Goal: Find specific page/section: Find specific page/section

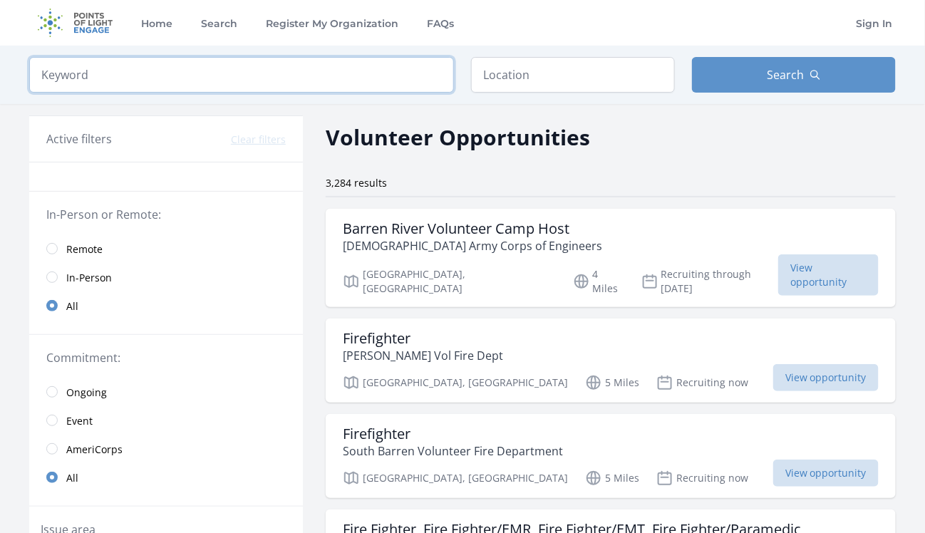
click at [122, 78] on input "search" at bounding box center [241, 75] width 425 height 36
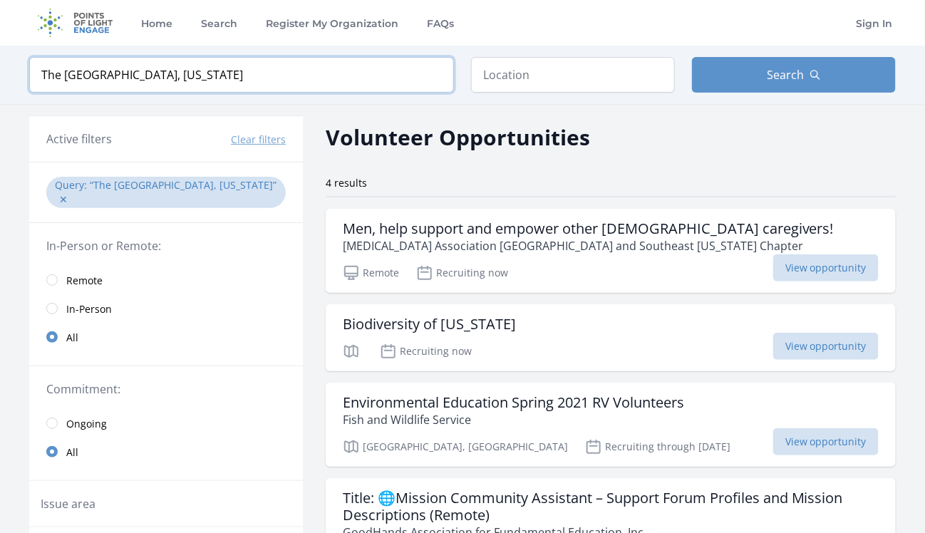
click at [175, 73] on input "The [GEOGRAPHIC_DATA], [US_STATE]" at bounding box center [241, 75] width 425 height 36
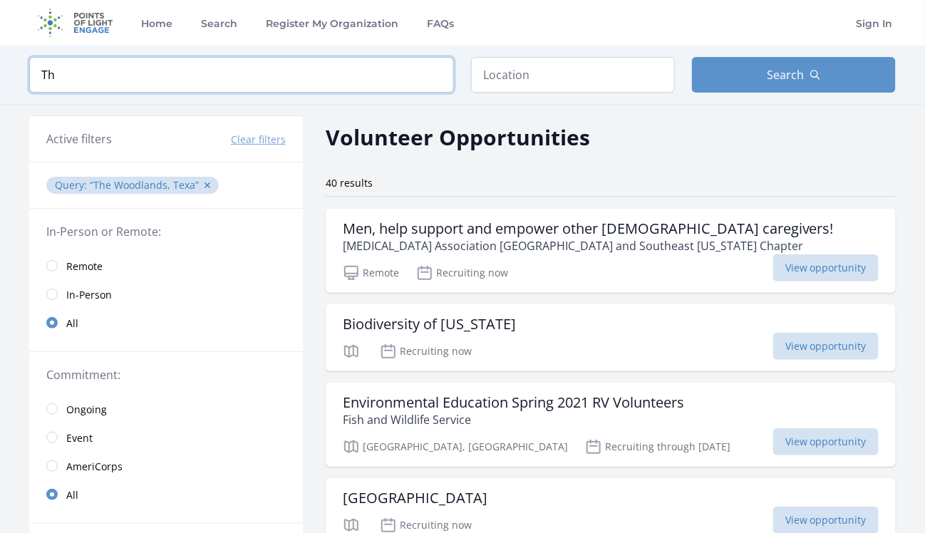
type input "T"
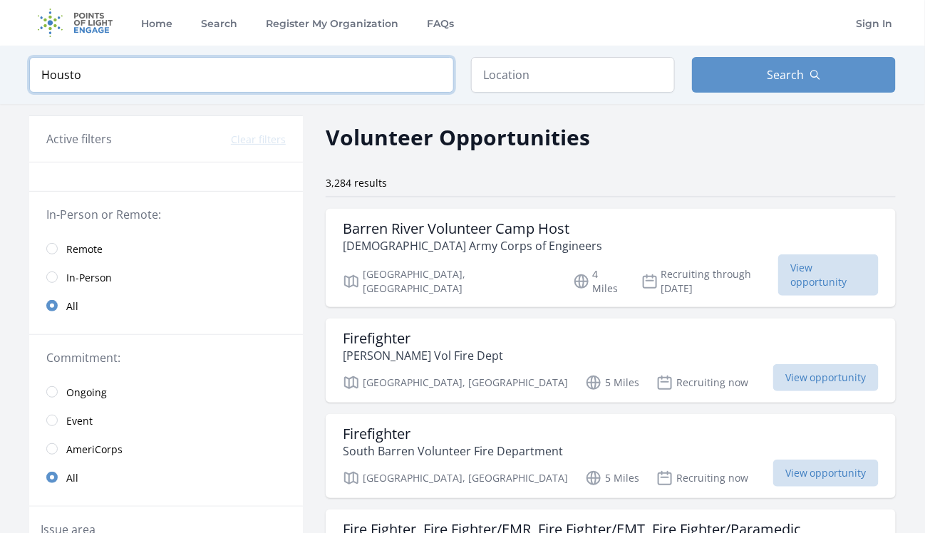
type input "[GEOGRAPHIC_DATA]"
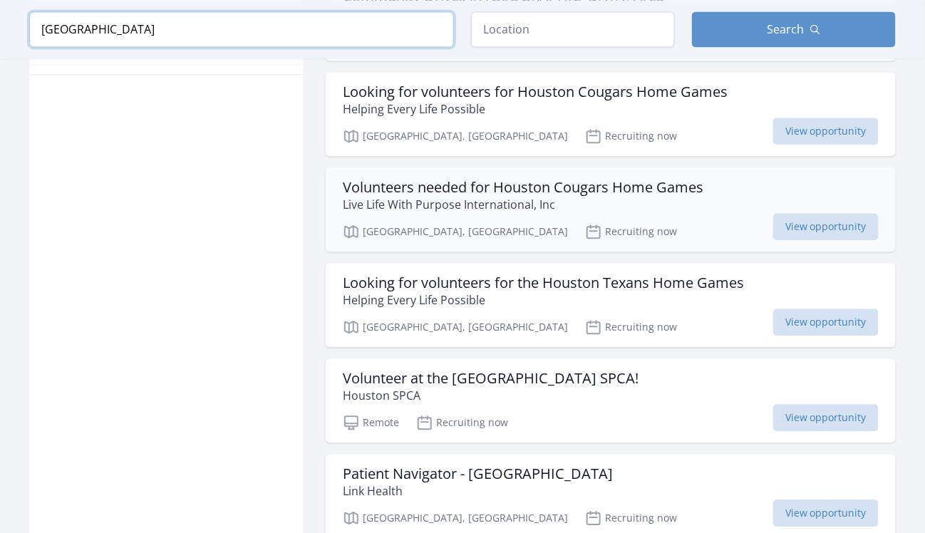
scroll to position [932, 0]
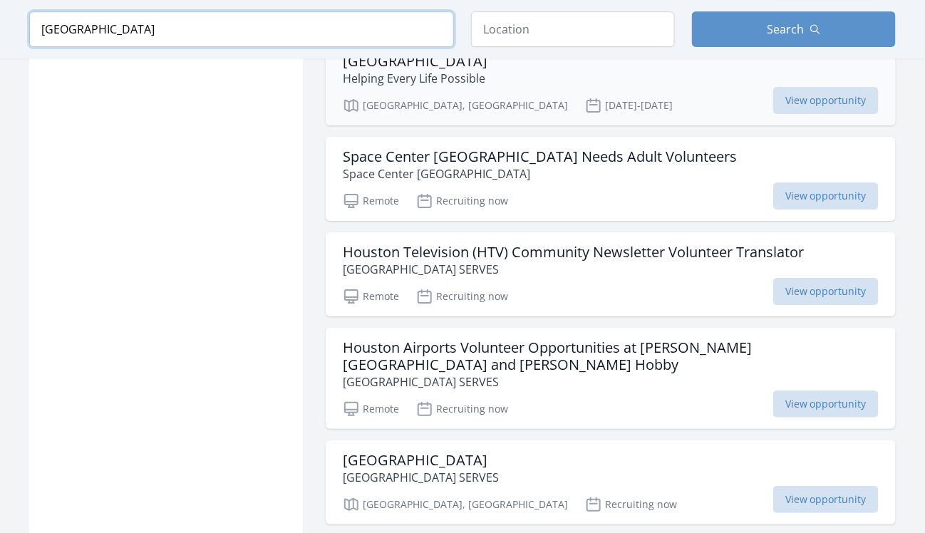
scroll to position [3163, 0]
